Goal: Transaction & Acquisition: Book appointment/travel/reservation

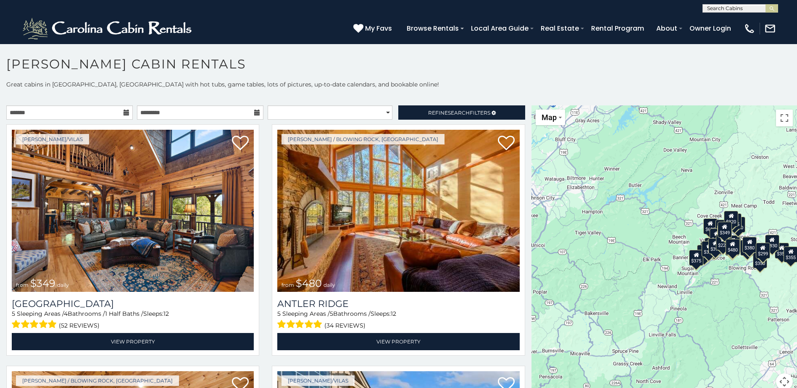
click at [124, 114] on icon at bounding box center [127, 113] width 6 height 6
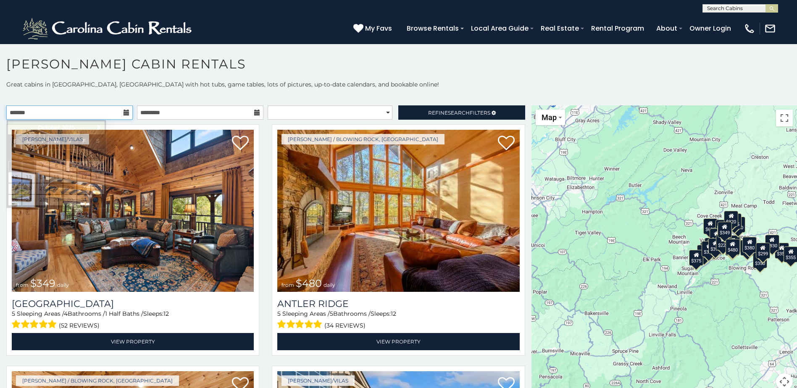
click at [121, 112] on input "text" at bounding box center [69, 113] width 127 height 14
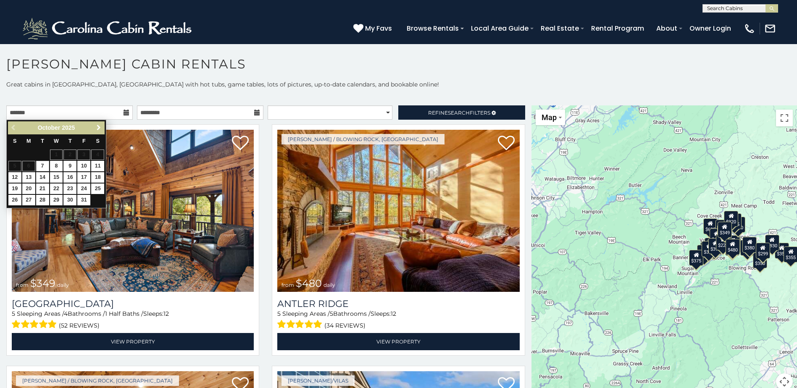
click at [97, 127] on span "Next" at bounding box center [98, 127] width 7 height 7
click at [96, 127] on span "Next" at bounding box center [98, 127] width 7 height 7
click at [95, 127] on span "Next" at bounding box center [98, 127] width 7 height 7
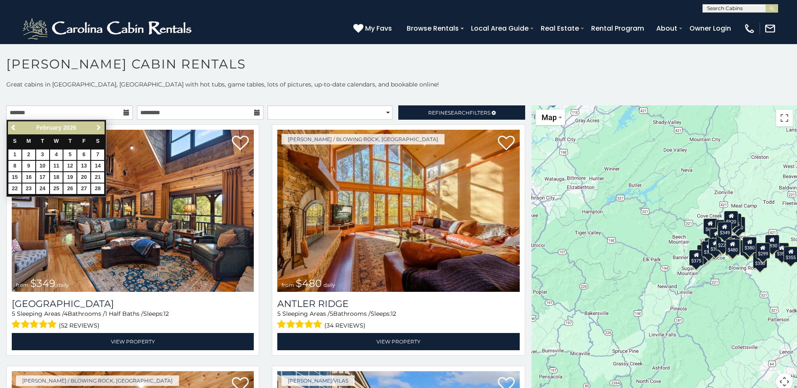
click at [95, 128] on span "Next" at bounding box center [98, 127] width 7 height 7
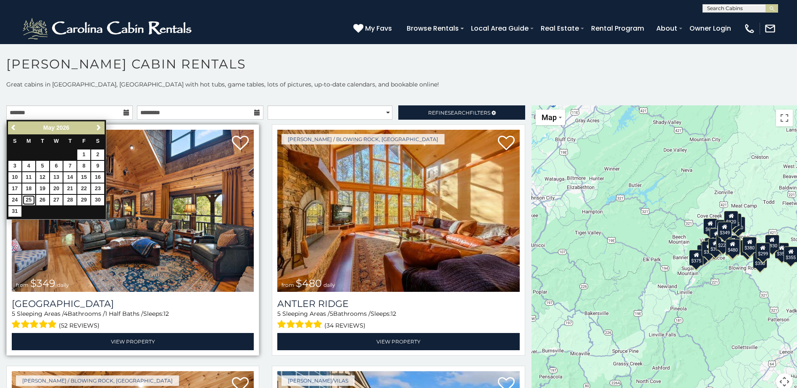
drag, startPoint x: 32, startPoint y: 197, endPoint x: 97, endPoint y: 160, distance: 75.5
click at [32, 197] on link "25" at bounding box center [28, 200] width 13 height 11
type input "**********"
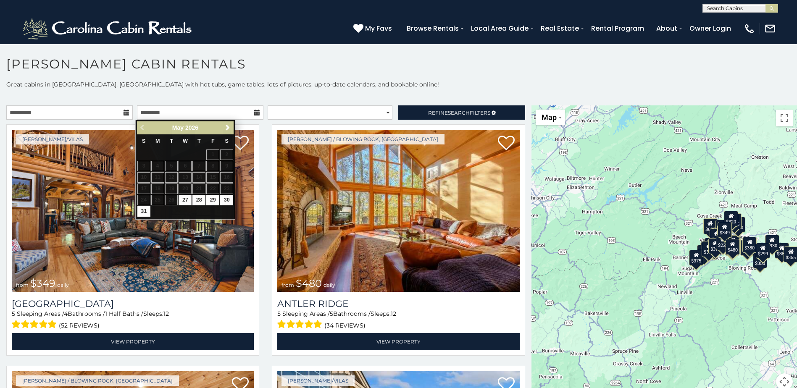
click at [255, 114] on icon at bounding box center [257, 113] width 6 height 6
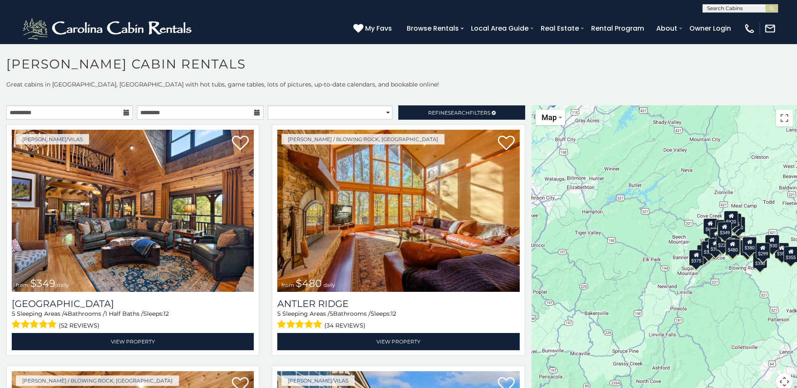
click at [254, 111] on icon at bounding box center [257, 113] width 6 height 6
click at [177, 112] on input "text" at bounding box center [200, 113] width 127 height 14
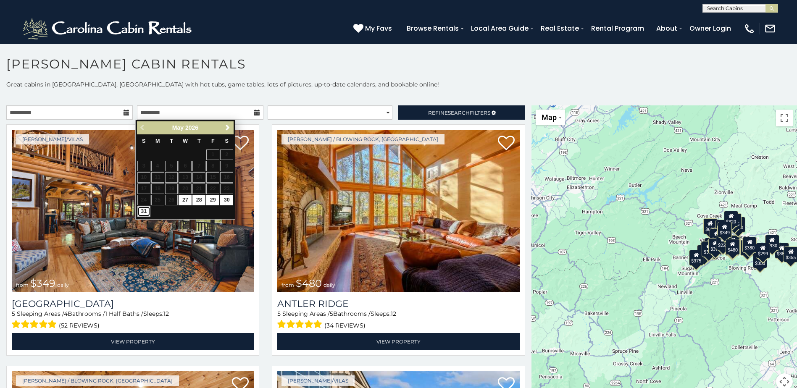
click at [144, 209] on link "31" at bounding box center [143, 211] width 13 height 11
type input "**********"
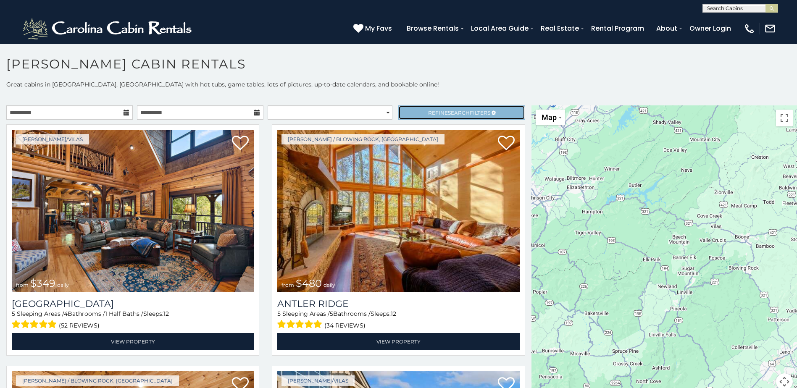
click at [476, 113] on span "Refine Search Filters" at bounding box center [459, 113] width 62 height 6
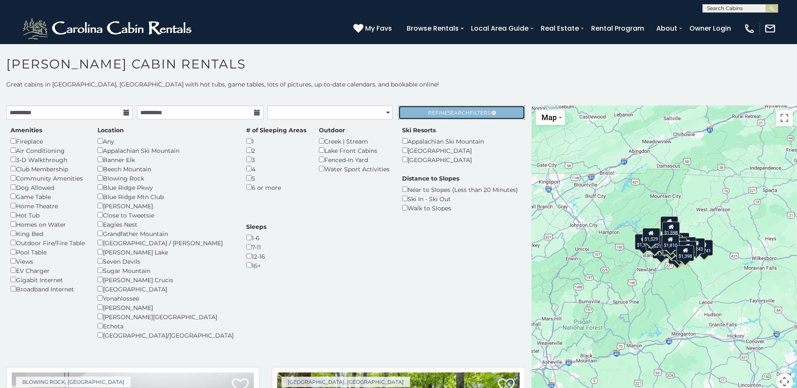
click at [457, 108] on link "Refine Search Filters" at bounding box center [462, 113] width 127 height 14
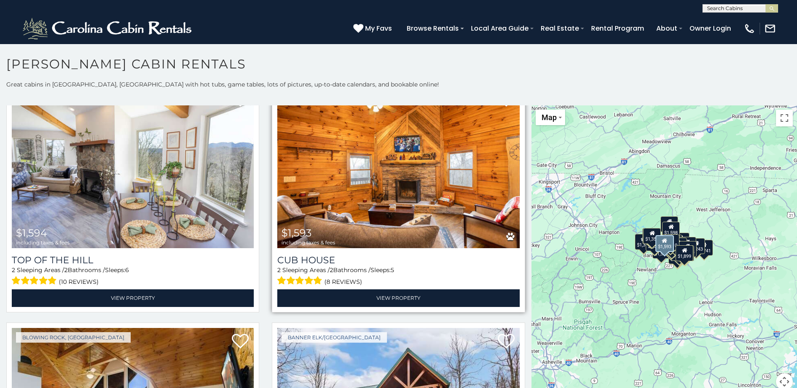
scroll to position [294, 0]
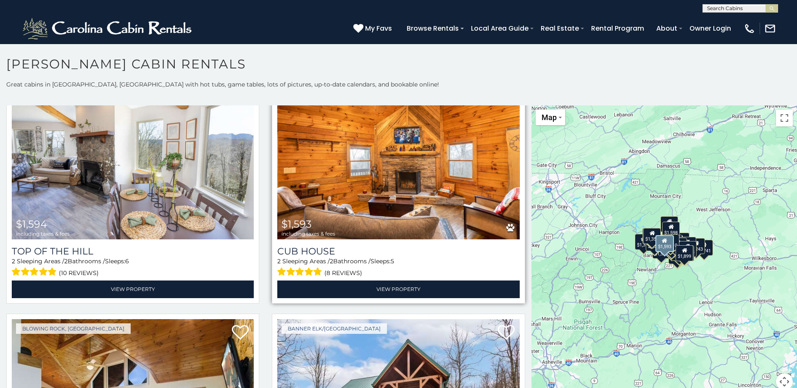
click at [411, 185] on img at bounding box center [398, 158] width 242 height 162
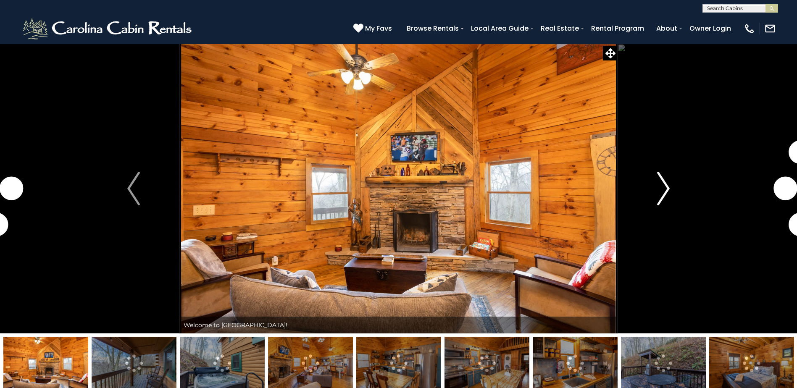
click at [665, 187] on img "Next" at bounding box center [663, 189] width 13 height 34
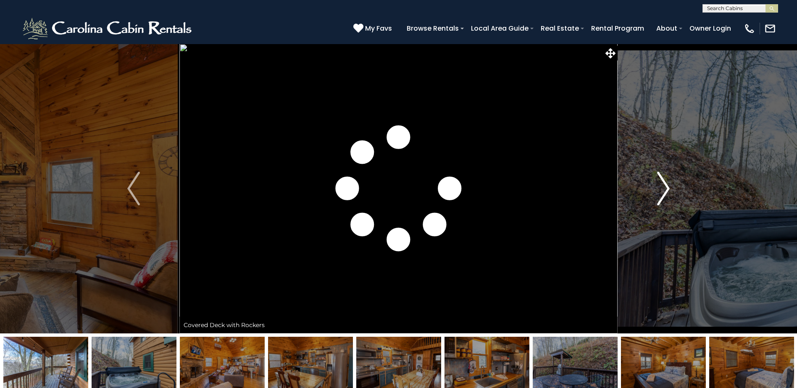
click at [665, 187] on img "Next" at bounding box center [663, 189] width 13 height 34
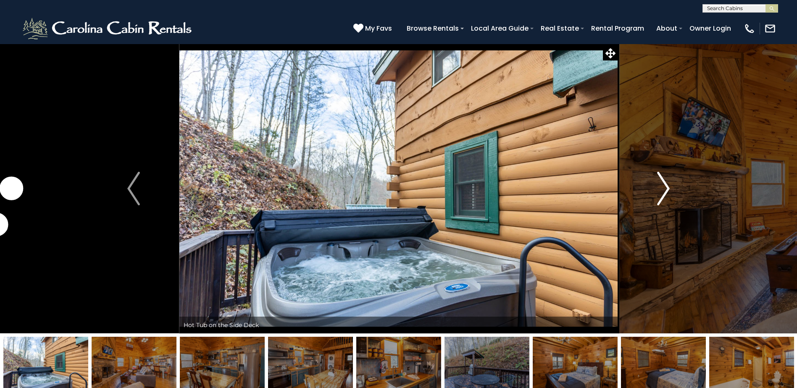
click at [665, 187] on img "Next" at bounding box center [663, 189] width 13 height 34
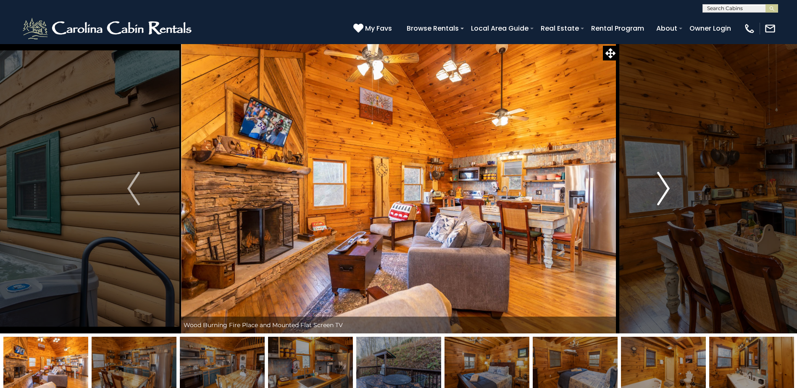
click at [665, 187] on img "Next" at bounding box center [663, 189] width 13 height 34
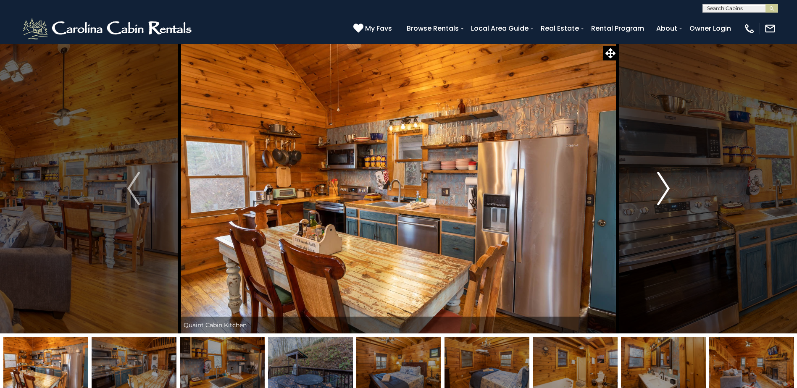
click at [665, 186] on img "Next" at bounding box center [663, 189] width 13 height 34
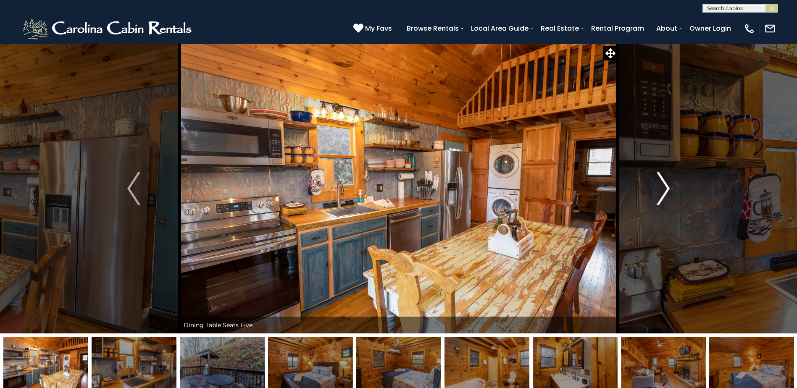
click at [665, 186] on img "Next" at bounding box center [663, 189] width 13 height 34
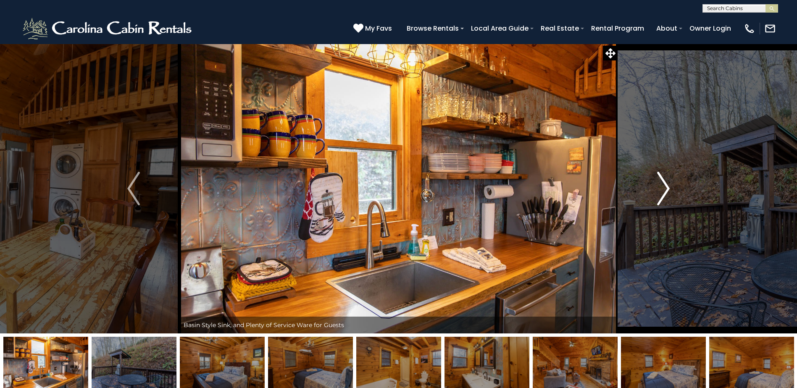
click at [665, 186] on img "Next" at bounding box center [663, 189] width 13 height 34
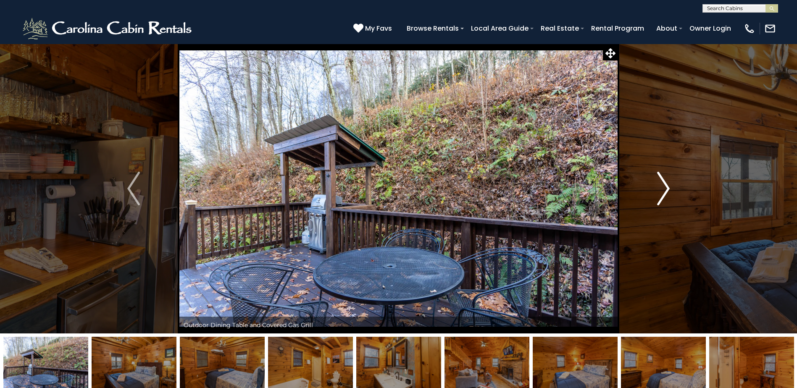
click at [665, 186] on img "Next" at bounding box center [663, 189] width 13 height 34
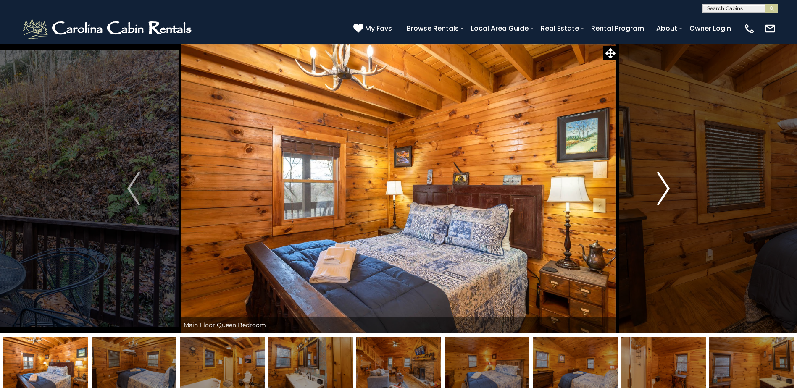
click at [665, 186] on img "Next" at bounding box center [663, 189] width 13 height 34
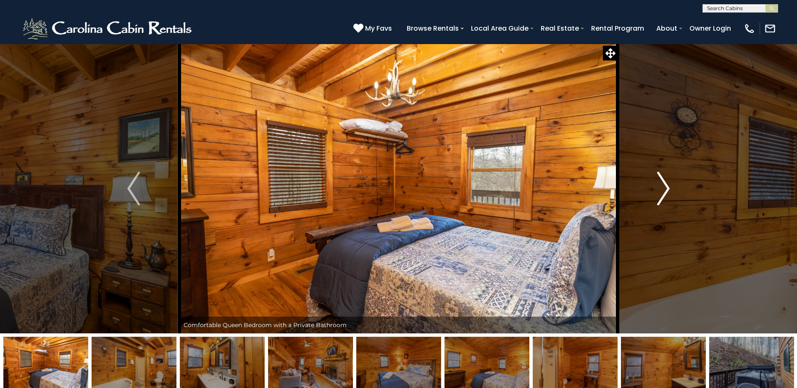
click at [665, 186] on img "Next" at bounding box center [663, 189] width 13 height 34
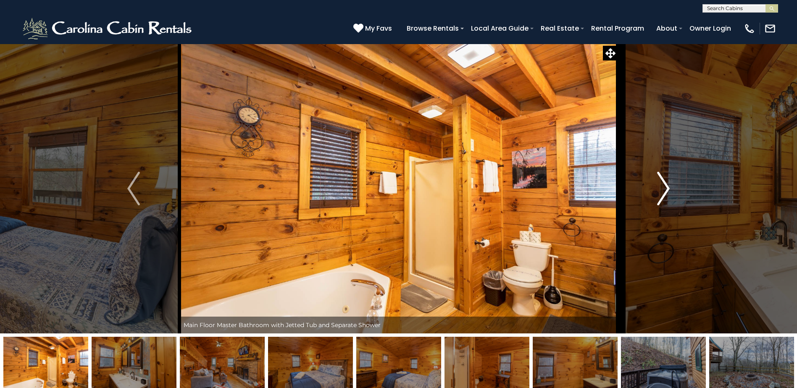
click at [665, 186] on img "Next" at bounding box center [663, 189] width 13 height 34
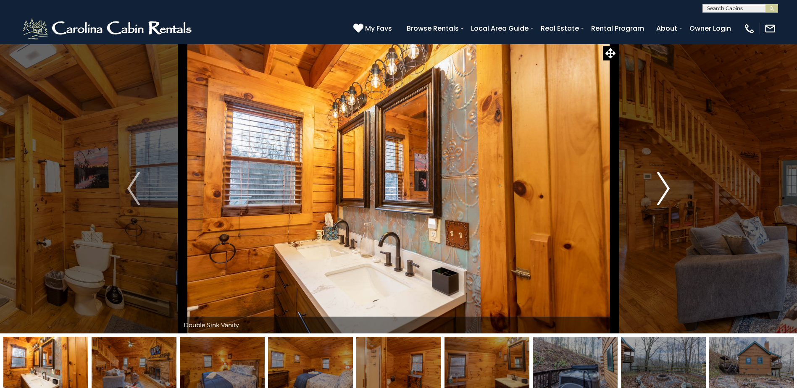
click at [665, 186] on img "Next" at bounding box center [663, 189] width 13 height 34
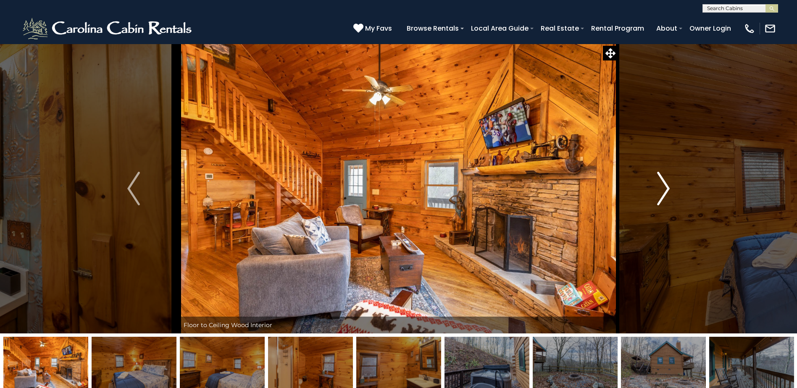
click at [665, 186] on img "Next" at bounding box center [663, 189] width 13 height 34
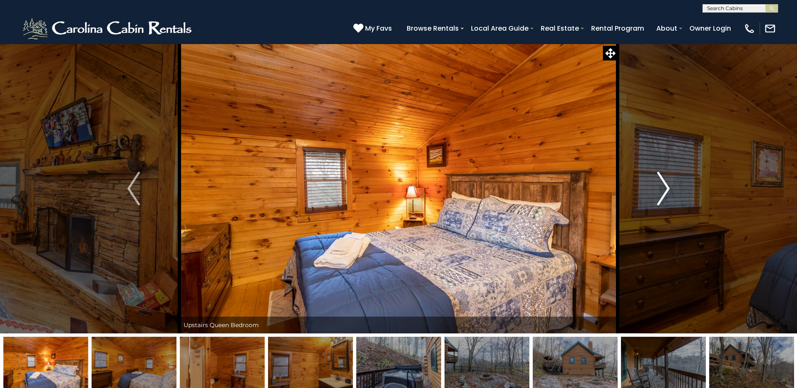
click at [665, 186] on img "Next" at bounding box center [663, 189] width 13 height 34
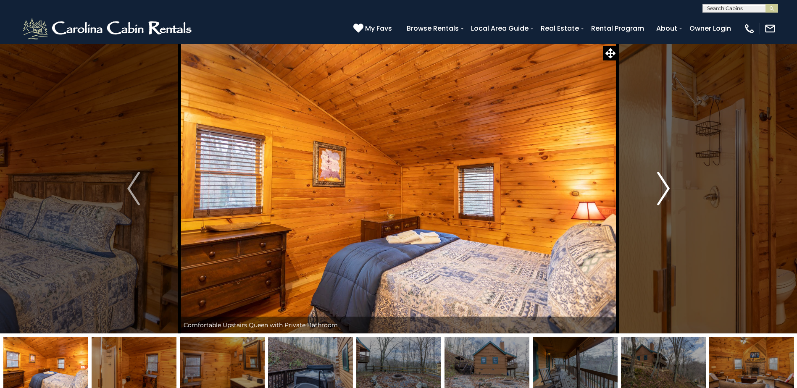
click at [665, 186] on img "Next" at bounding box center [663, 189] width 13 height 34
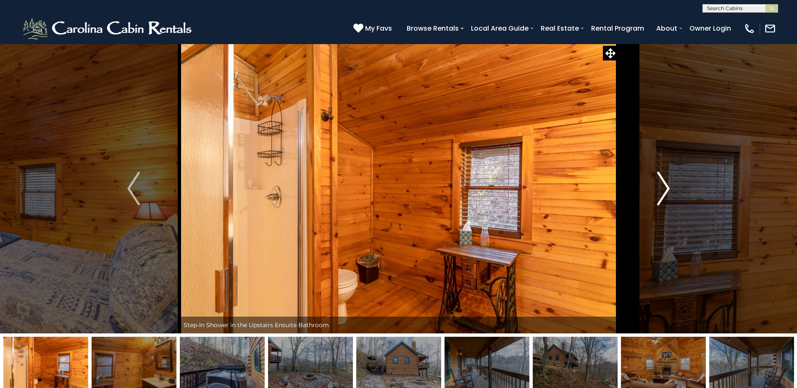
click at [665, 186] on img "Next" at bounding box center [663, 189] width 13 height 34
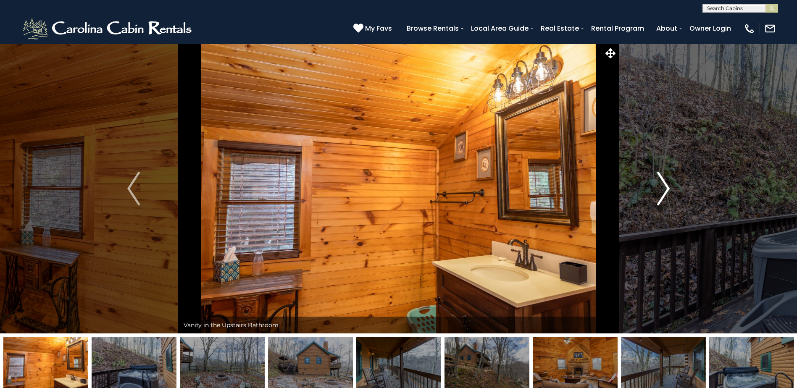
click at [665, 186] on img "Next" at bounding box center [663, 189] width 13 height 34
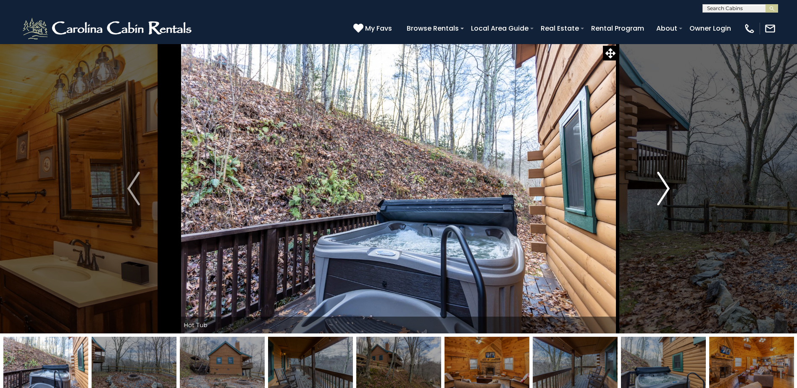
click at [665, 186] on img "Next" at bounding box center [663, 189] width 13 height 34
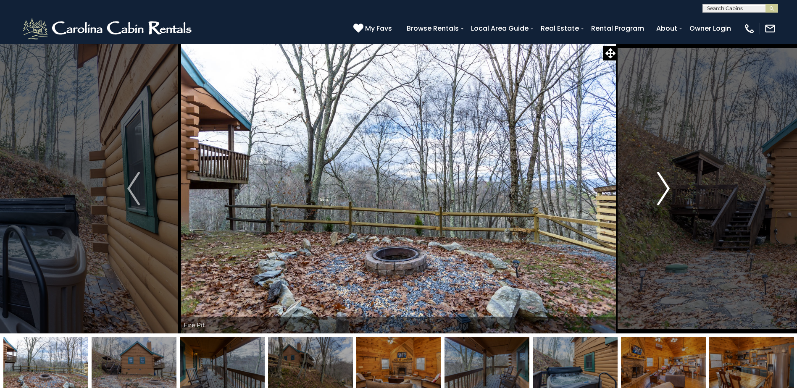
click at [665, 186] on img "Next" at bounding box center [663, 189] width 13 height 34
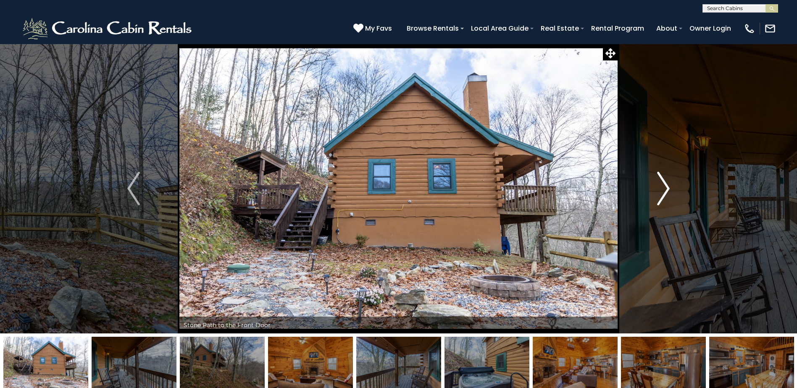
click at [664, 186] on img "Next" at bounding box center [663, 189] width 13 height 34
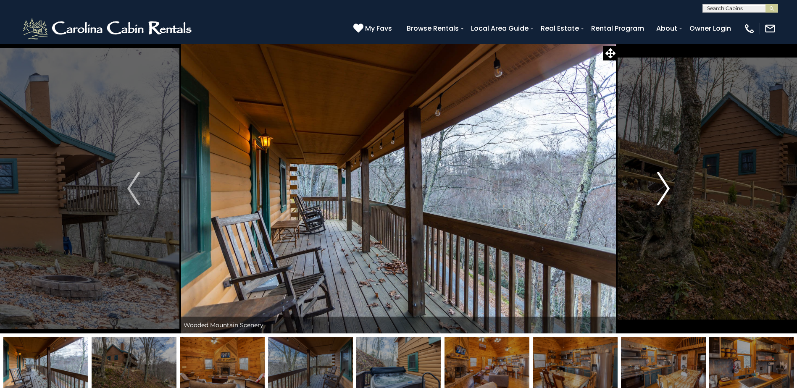
click at [664, 186] on img "Next" at bounding box center [663, 189] width 13 height 34
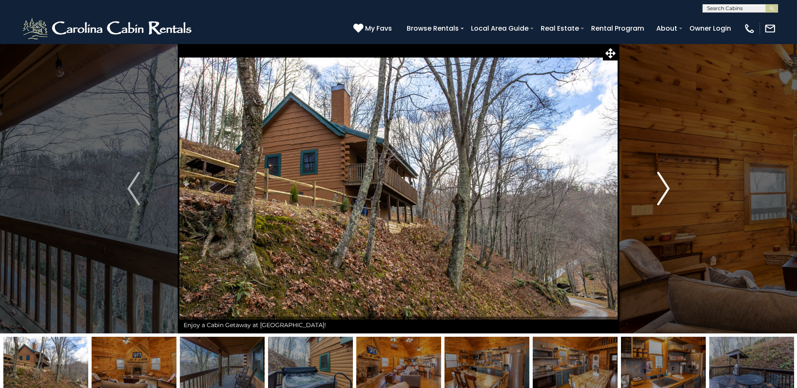
click at [664, 186] on img "Next" at bounding box center [663, 189] width 13 height 34
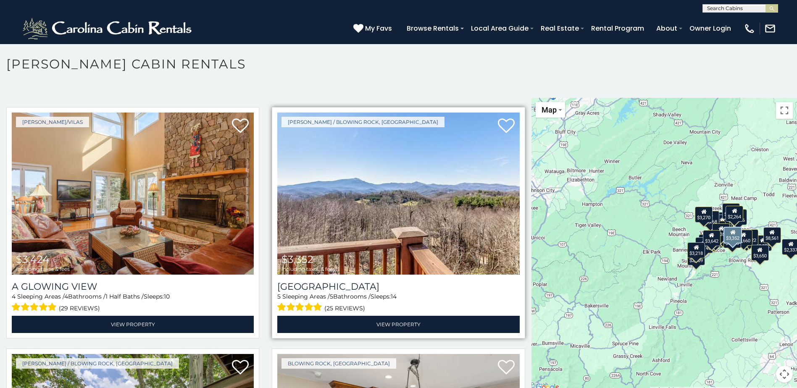
scroll to position [1976, 0]
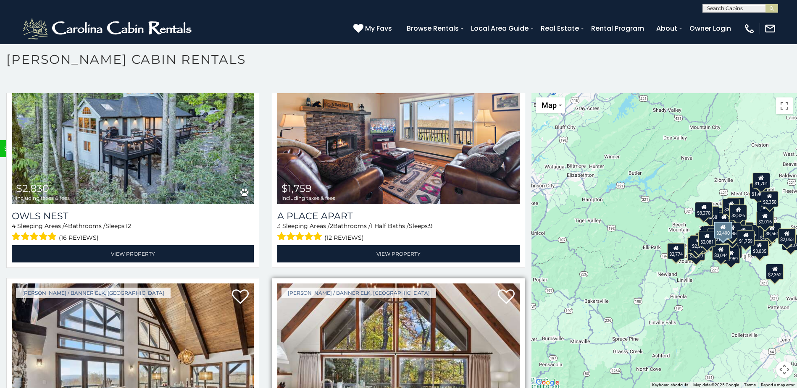
scroll to position [6909, 0]
